Goal: Ask a question

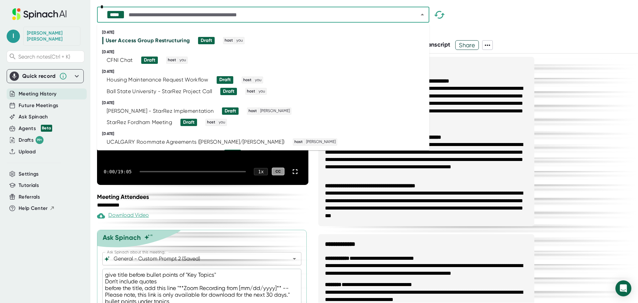
click at [372, 17] on input "text" at bounding box center [267, 14] width 281 height 9
click at [136, 121] on div "StarRez Fordham Meeting" at bounding box center [139, 122] width 65 height 7
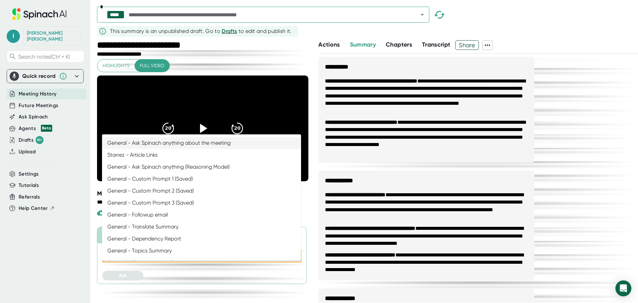
click at [218, 260] on input "Ask Spinach about this meeting:" at bounding box center [196, 255] width 168 height 9
click at [208, 194] on li "General - Custom Prompt 2 (Saved)" at bounding box center [201, 191] width 199 height 12
type input "General - Custom Prompt 2 (Saved)"
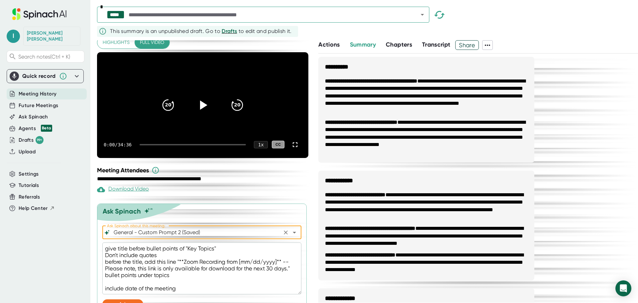
scroll to position [47, 0]
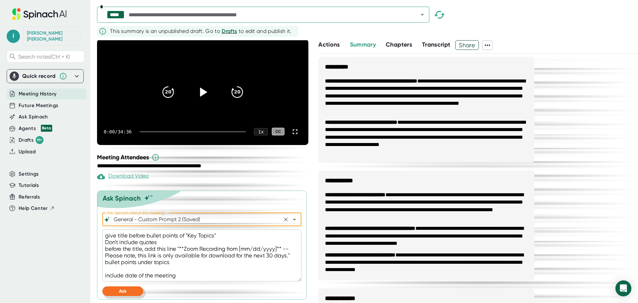
click at [115, 294] on button "Ask" at bounding box center [122, 291] width 41 height 10
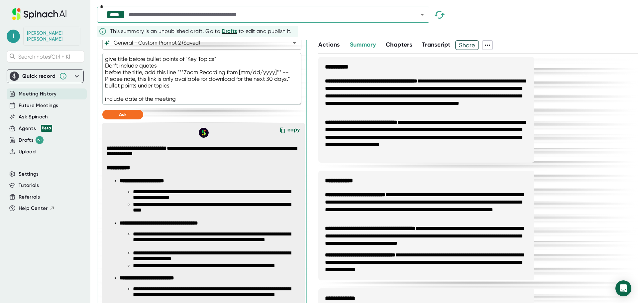
scroll to position [0, 0]
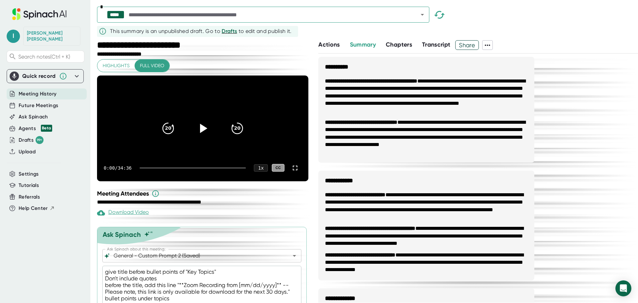
type textarea "x"
